Goal: Task Accomplishment & Management: Complete application form

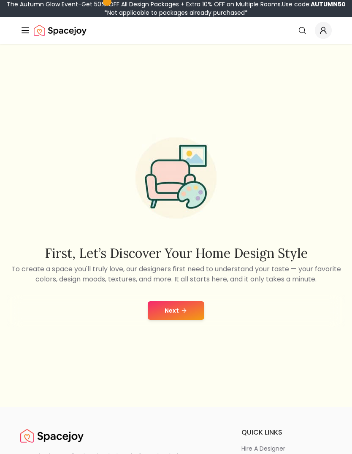
click at [173, 320] on button "Next" at bounding box center [176, 310] width 57 height 19
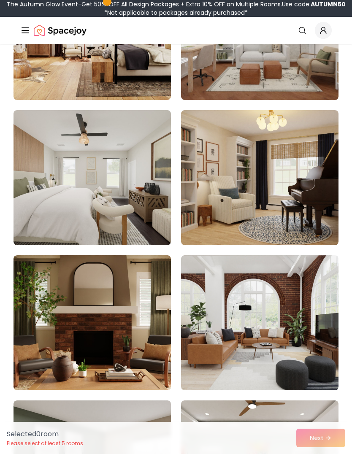
scroll to position [3849, 0]
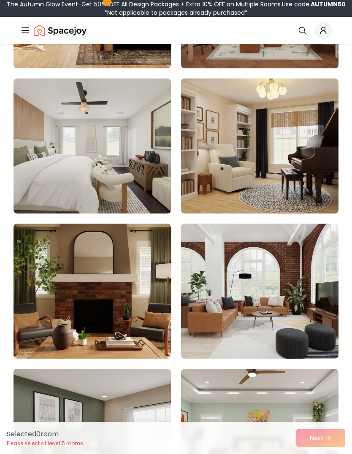
click at [311, 202] on img at bounding box center [259, 145] width 157 height 135
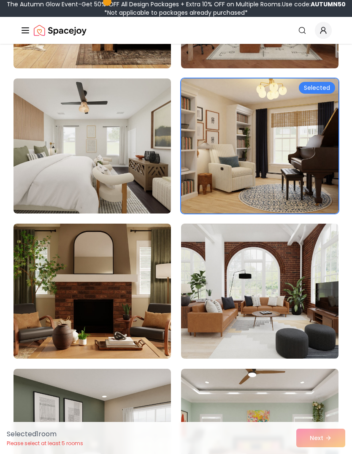
click at [318, 81] on img at bounding box center [259, 145] width 157 height 135
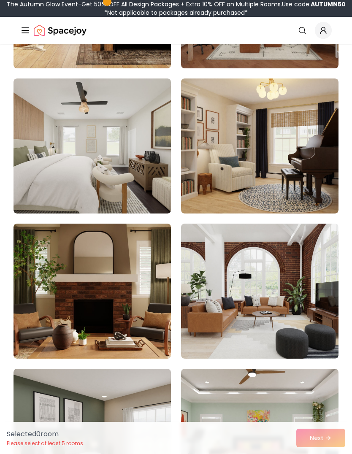
click at [288, 256] on img at bounding box center [259, 291] width 157 height 135
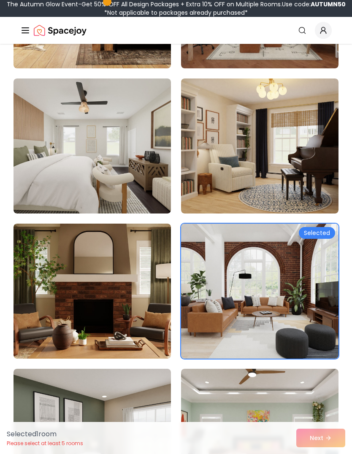
click at [135, 317] on img at bounding box center [91, 291] width 157 height 135
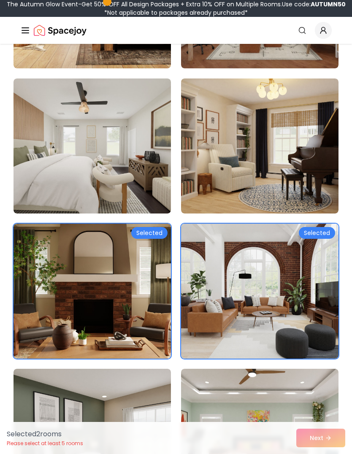
click at [151, 235] on div "Selected" at bounding box center [149, 233] width 36 height 12
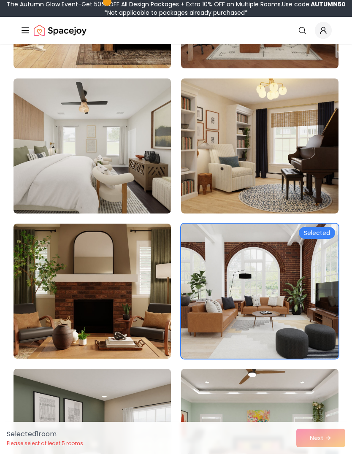
click at [320, 233] on div "Selected" at bounding box center [317, 233] width 36 height 12
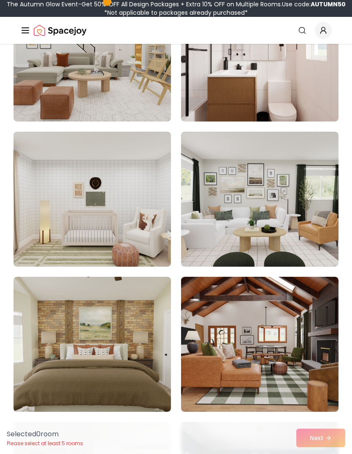
scroll to position [0, 0]
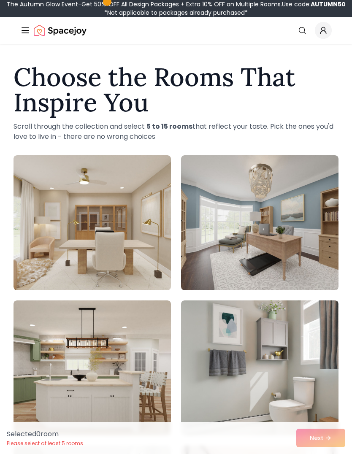
click at [315, 269] on img at bounding box center [259, 222] width 157 height 135
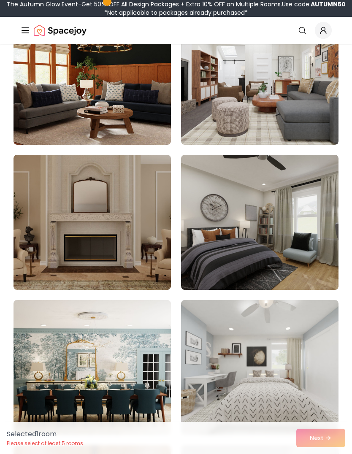
scroll to position [1620, 0]
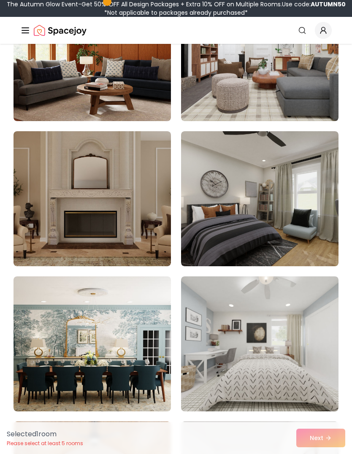
click at [37, 232] on img at bounding box center [91, 198] width 157 height 135
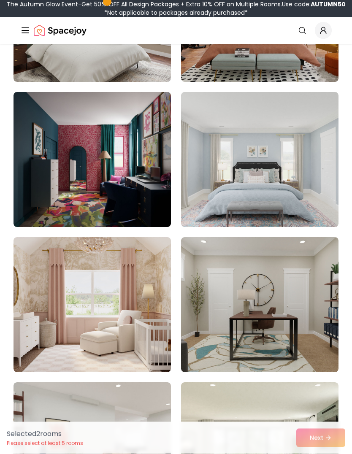
scroll to position [4438, 0]
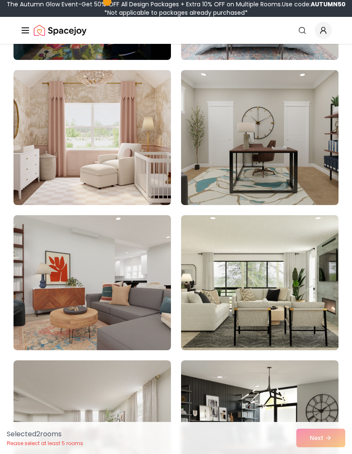
click at [38, 184] on img at bounding box center [91, 137] width 157 height 135
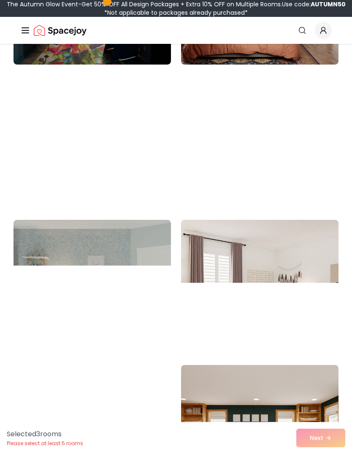
scroll to position [5305, 0]
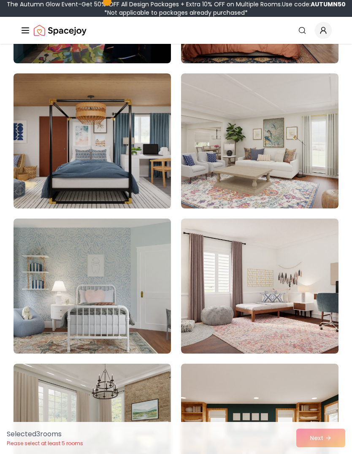
click at [37, 251] on img at bounding box center [91, 285] width 157 height 135
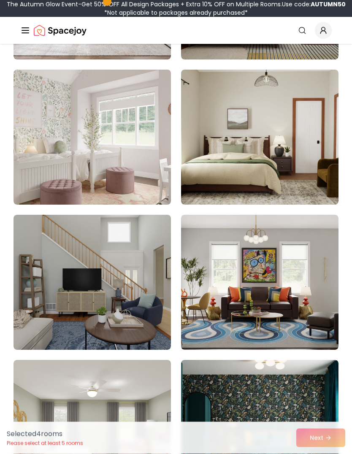
scroll to position [5889, 0]
click at [38, 159] on img at bounding box center [91, 137] width 157 height 135
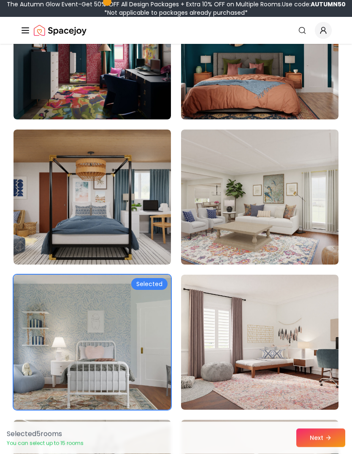
scroll to position [5249, 0]
click at [318, 437] on button "Next" at bounding box center [320, 438] width 49 height 19
